Goal: Information Seeking & Learning: Find specific fact

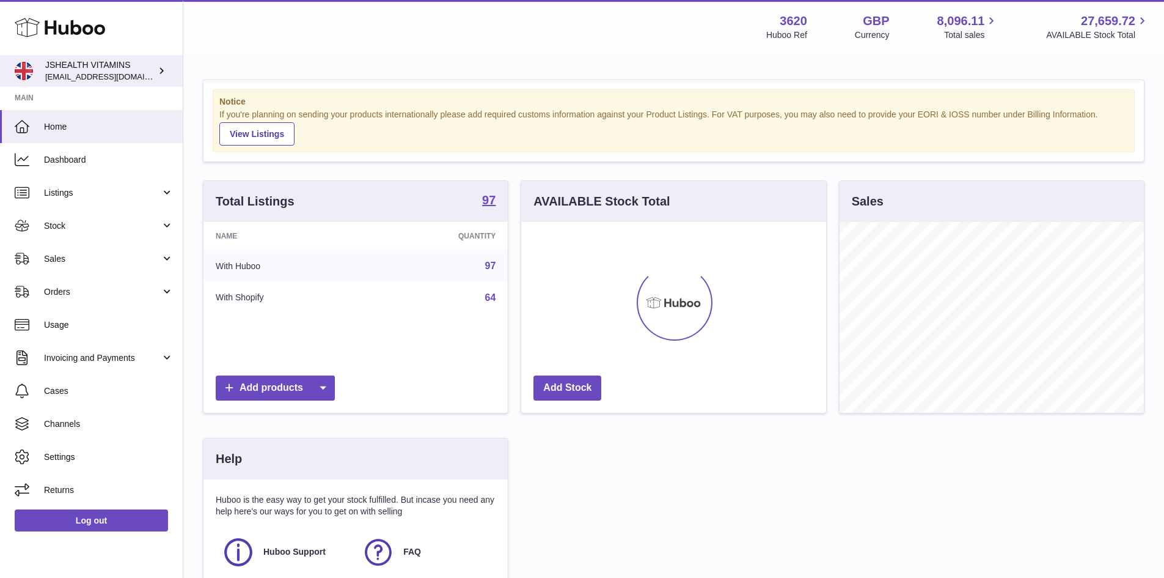
scroll to position [191, 305]
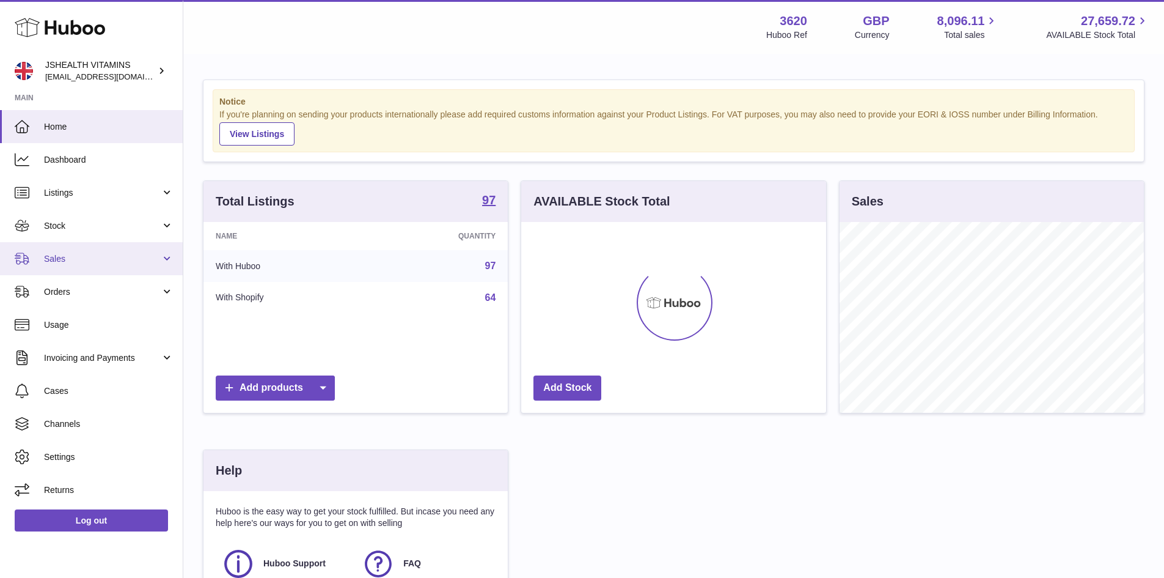
click at [73, 254] on span "Sales" at bounding box center [102, 259] width 117 height 12
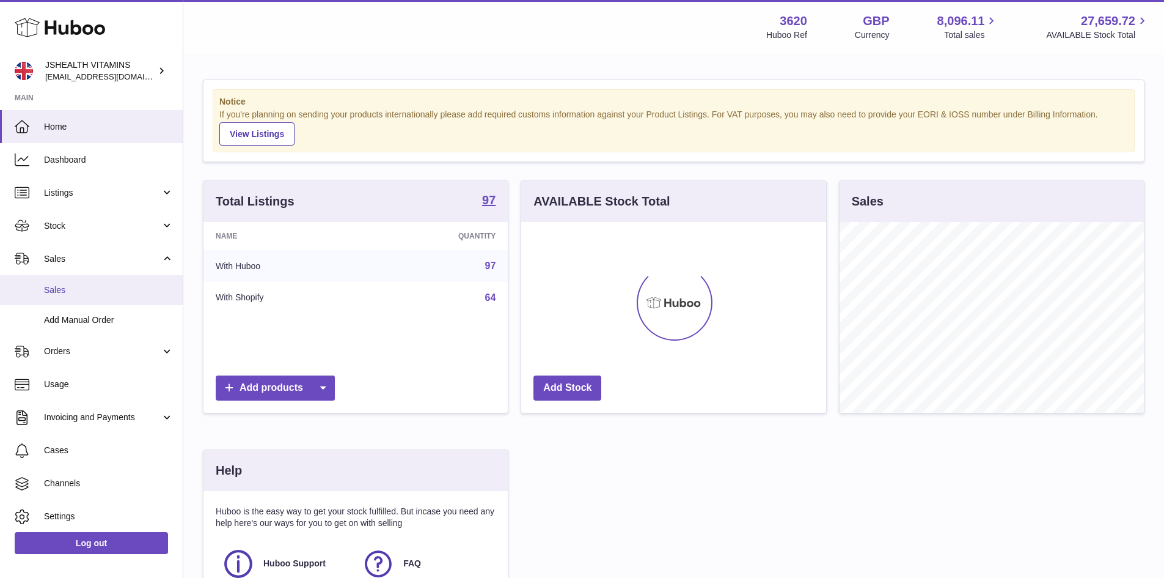
click at [85, 287] on span "Sales" at bounding box center [109, 290] width 130 height 12
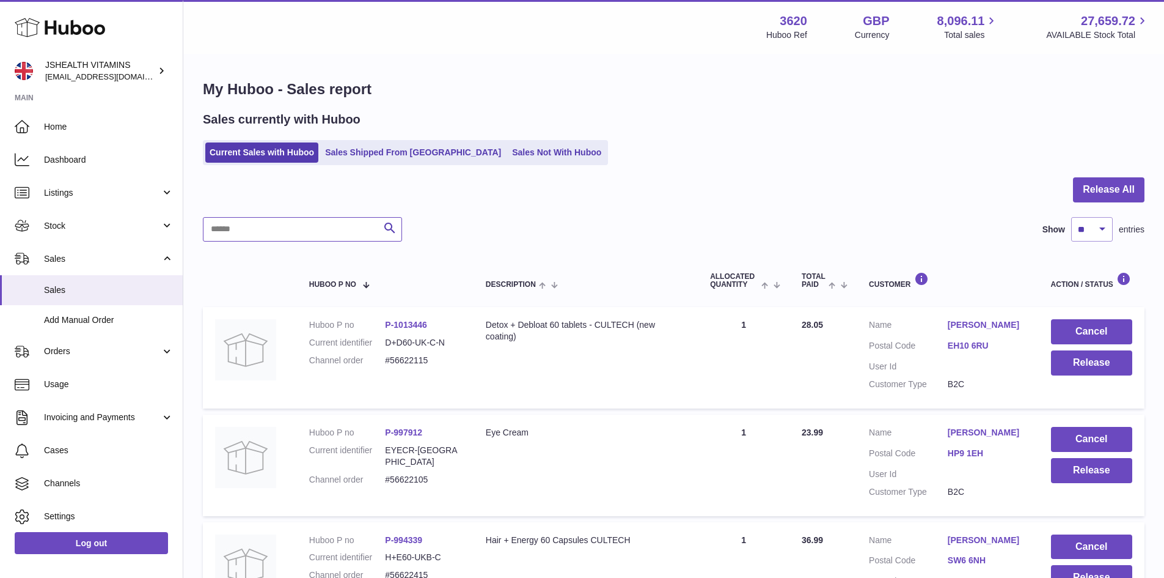
click at [295, 233] on input "text" at bounding box center [302, 229] width 199 height 24
paste input "**********"
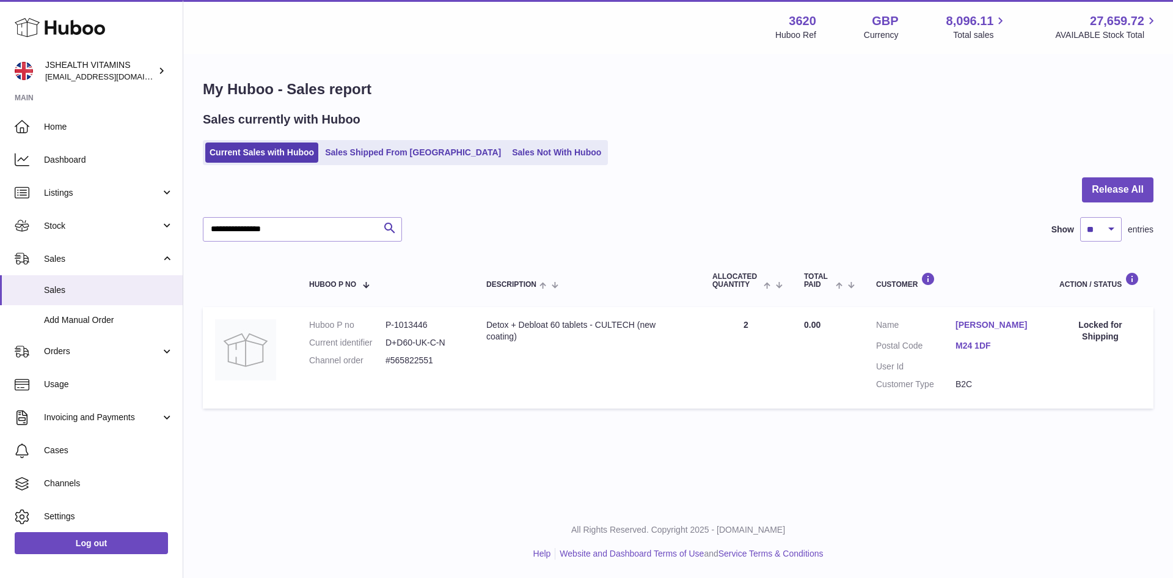
click at [600, 337] on div "Detox + Debloat 60 tablets - CULTECH (new coating)" at bounding box center [587, 330] width 202 height 23
drag, startPoint x: 306, startPoint y: 224, endPoint x: -48, endPoint y: 213, distance: 354.0
click at [0, 213] on html ".st0{fill:#141414;}" at bounding box center [586, 289] width 1173 height 578
paste input "text"
type input "*********"
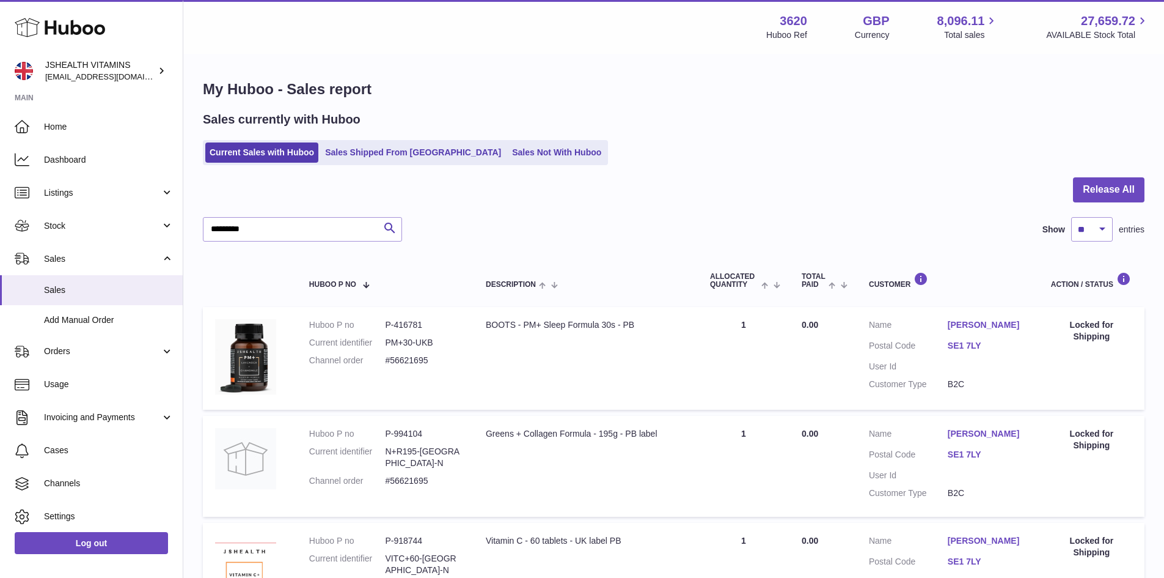
click at [1003, 320] on link "Thalia Gordon" at bounding box center [987, 325] width 79 height 12
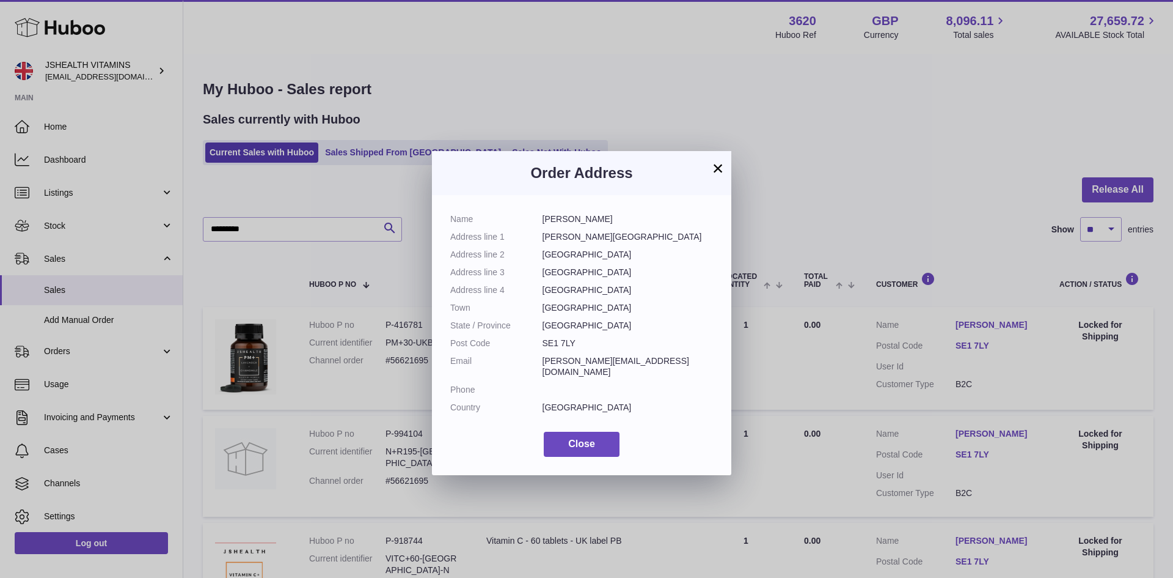
drag, startPoint x: 607, startPoint y: 220, endPoint x: 543, endPoint y: 222, distance: 64.2
click at [543, 222] on dd "Thalia Gordon" at bounding box center [628, 219] width 171 height 12
